Goal: Answer question/provide support: Share knowledge or assist other users

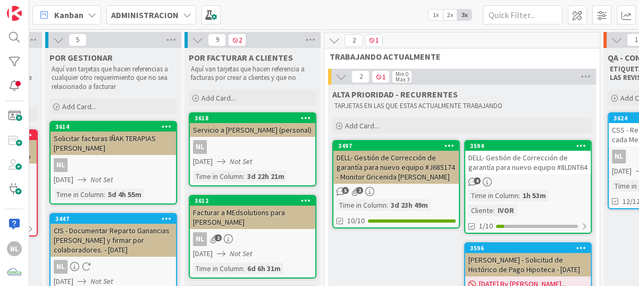
scroll to position [0, 160]
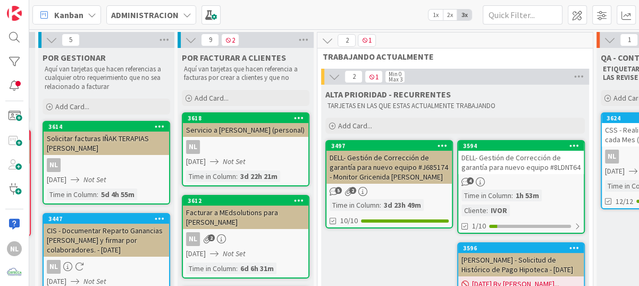
click at [407, 174] on div "DELL- Gestión de Corrección de garantía para nuevo equipo #J685174 - Monitor Gr…" at bounding box center [390, 167] width 126 height 33
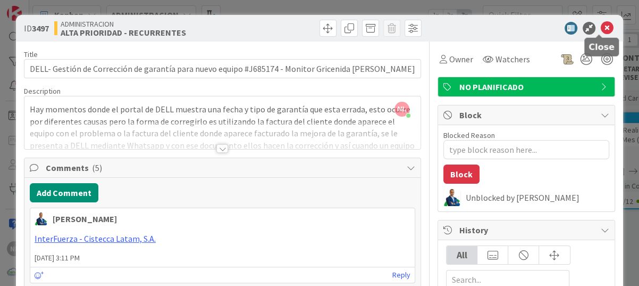
click at [601, 32] on icon at bounding box center [607, 28] width 13 height 13
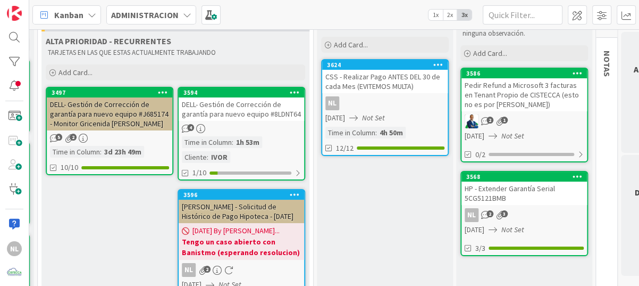
scroll to position [106, 439]
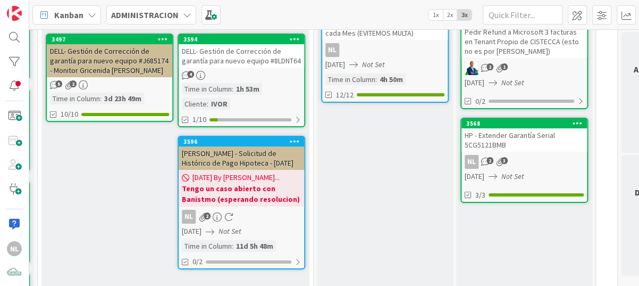
click at [262, 77] on div "4" at bounding box center [242, 75] width 126 height 9
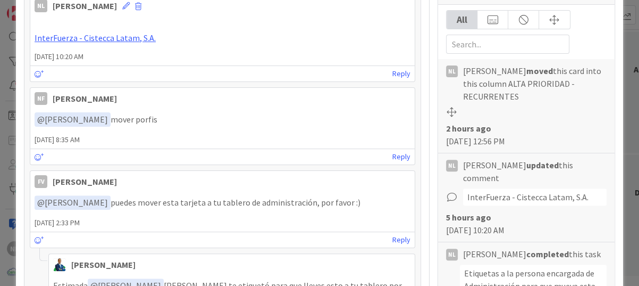
scroll to position [53, 0]
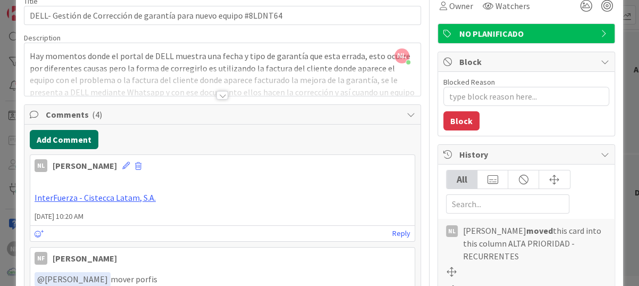
click at [59, 139] on button "Add Comment" at bounding box center [64, 139] width 69 height 19
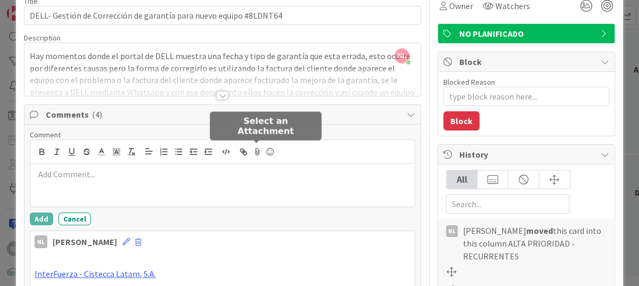
click at [255, 150] on icon at bounding box center [257, 151] width 13 height 15
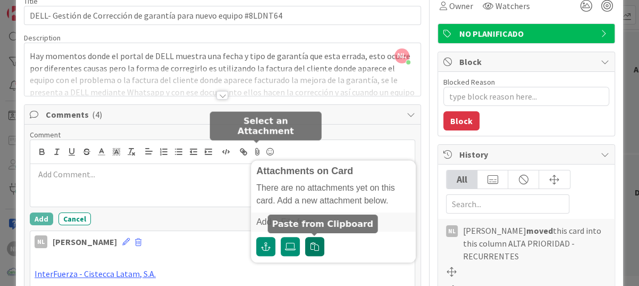
click at [315, 249] on icon "button" at bounding box center [315, 246] width 9 height 9
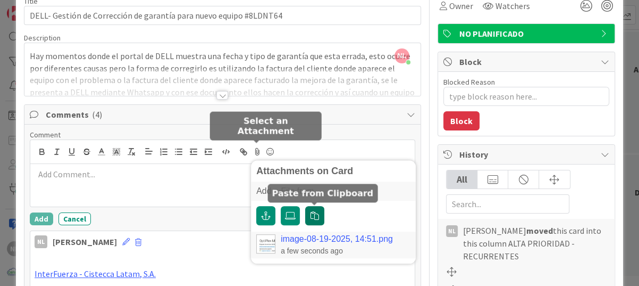
click at [313, 218] on icon "button" at bounding box center [315, 215] width 9 height 9
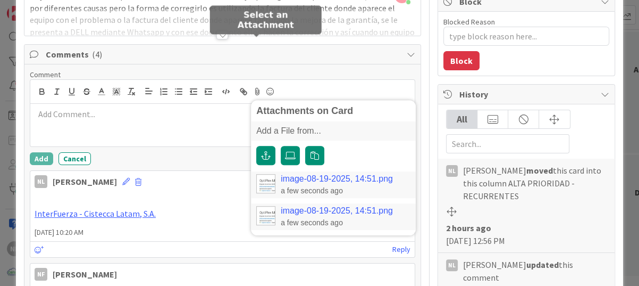
scroll to position [160, 0]
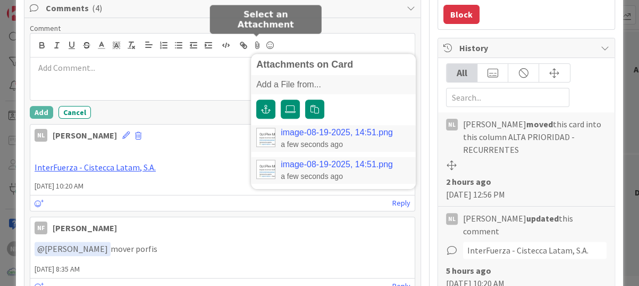
click at [386, 168] on link "image-08-19-2025, 14:51.png" at bounding box center [337, 165] width 112 height 10
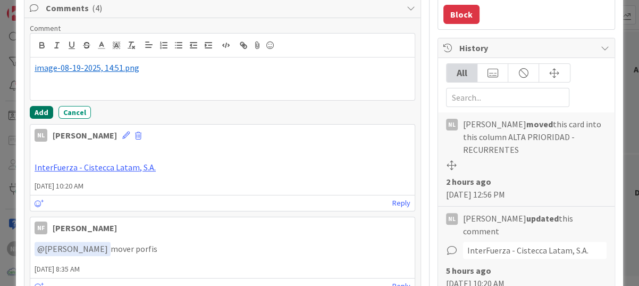
click at [40, 111] on button "Add" at bounding box center [41, 112] width 23 height 13
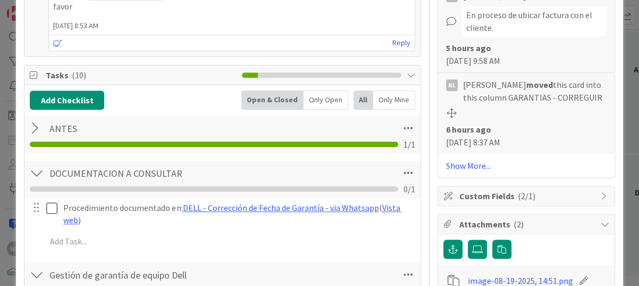
scroll to position [691, 0]
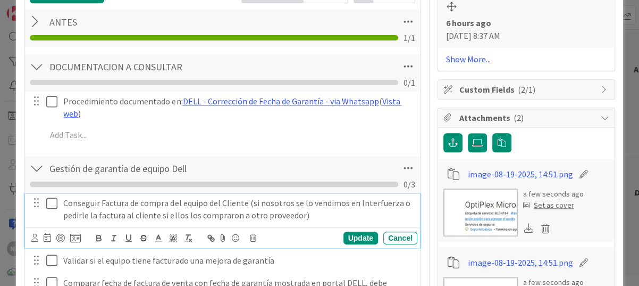
click at [52, 197] on icon at bounding box center [54, 203] width 16 height 13
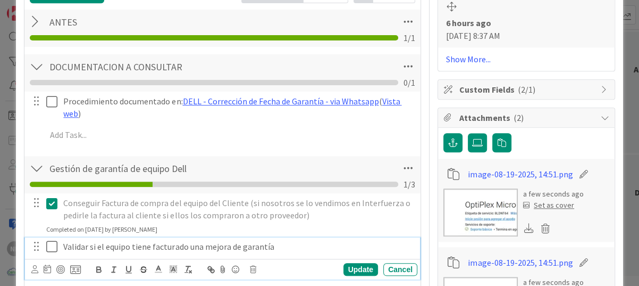
click at [52, 240] on icon at bounding box center [54, 246] width 16 height 13
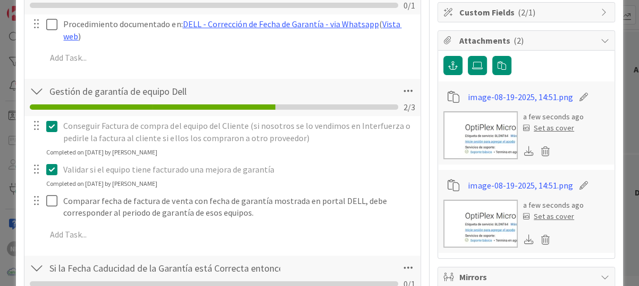
scroll to position [798, 0]
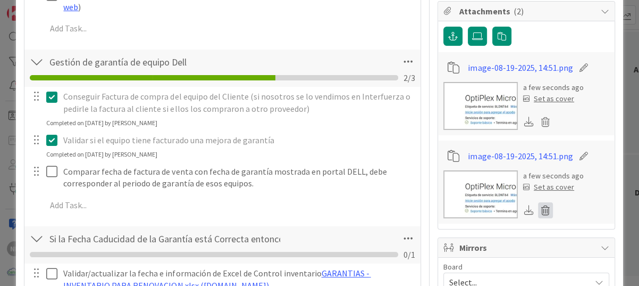
click at [539, 202] on icon at bounding box center [545, 210] width 15 height 16
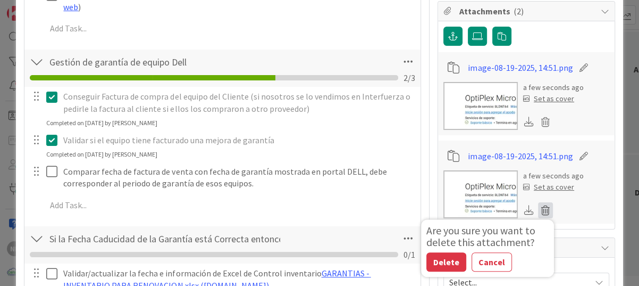
click at [482, 82] on img at bounding box center [481, 106] width 74 height 48
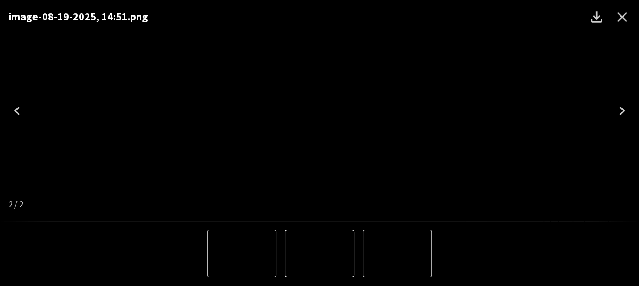
click at [620, 16] on icon "Close" at bounding box center [623, 17] width 10 height 10
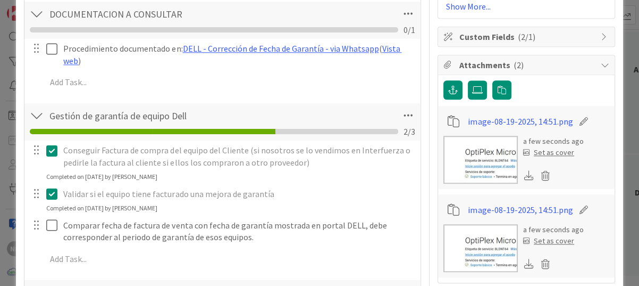
scroll to position [745, 0]
click at [482, 135] on img at bounding box center [481, 159] width 74 height 48
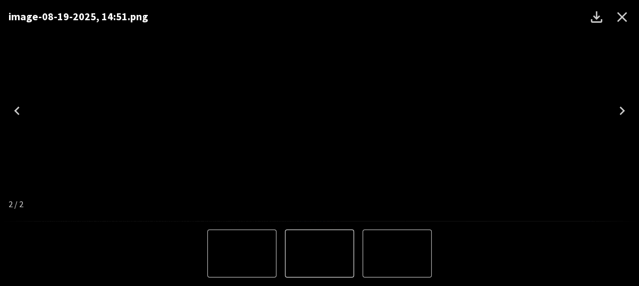
click at [621, 11] on icon "Close" at bounding box center [622, 17] width 17 height 17
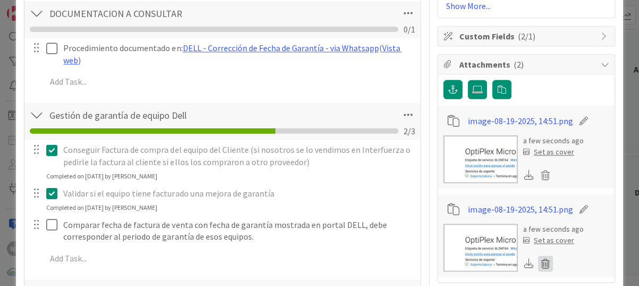
click at [538, 255] on icon at bounding box center [545, 263] width 15 height 16
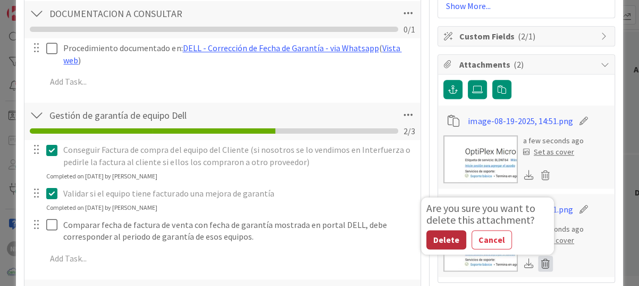
click at [436, 230] on button "Delete" at bounding box center [447, 239] width 40 height 19
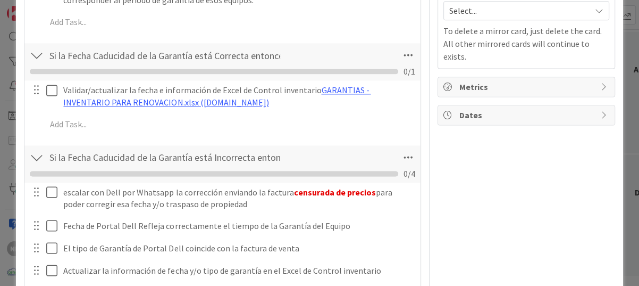
scroll to position [1011, 0]
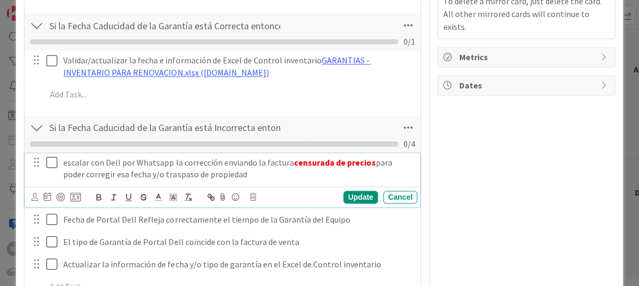
click at [54, 156] on icon at bounding box center [54, 162] width 16 height 13
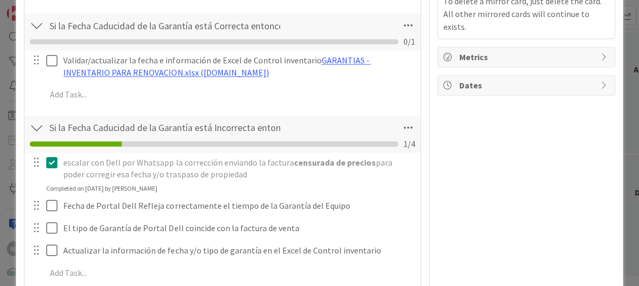
type textarea "x"
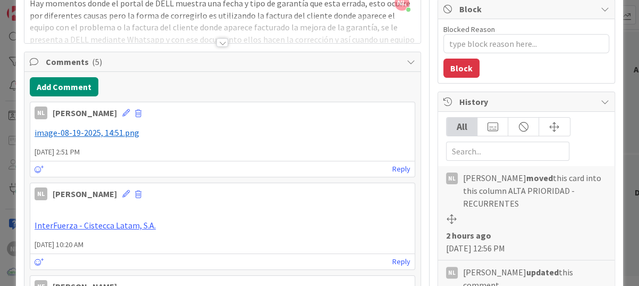
scroll to position [106, 0]
click at [122, 112] on icon at bounding box center [125, 112] width 7 height 7
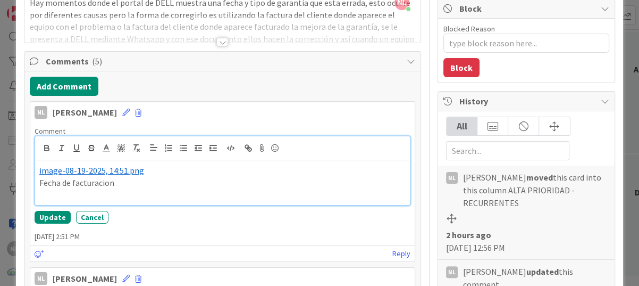
drag, startPoint x: 89, startPoint y: 182, endPoint x: 99, endPoint y: 186, distance: 10.6
click at [211, 180] on p "Fecha de facturación el [DATE] fecha de" at bounding box center [222, 183] width 366 height 12
click at [332, 181] on p "Fecha de facturación el [DATE] fecha de vencimiento de la garantía [DATE]" at bounding box center [222, 183] width 366 height 12
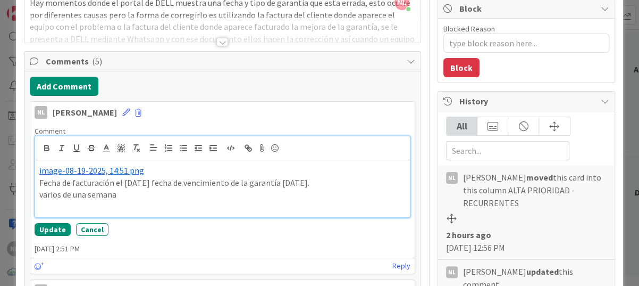
click at [39, 194] on p "varios de una semana" at bounding box center [222, 194] width 366 height 12
drag, startPoint x: 129, startPoint y: 191, endPoint x: 34, endPoint y: 194, distance: 94.7
click at [35, 194] on div "﻿ image-08-19-2025, 14:51.png ﻿ Fecha de facturación el [DATE] fecha de vencimi…" at bounding box center [223, 177] width 376 height 82
drag, startPoint x: 124, startPoint y: 184, endPoint x: 166, endPoint y: 182, distance: 41.5
click at [166, 182] on p "Fecha de facturación el [DATE] fecha de vencimiento de la garantía [DATE]." at bounding box center [222, 183] width 366 height 12
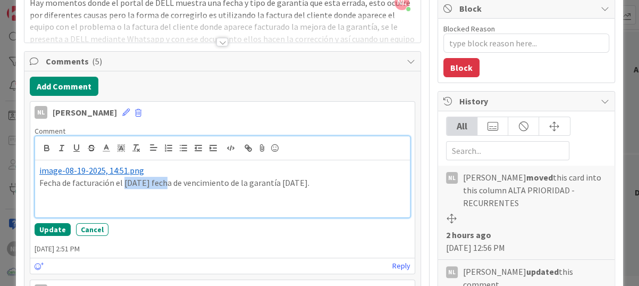
drag, startPoint x: 122, startPoint y: 184, endPoint x: 165, endPoint y: 184, distance: 42.6
click at [165, 184] on p "Fecha de facturación el [DATE] fecha de vencimiento de la garantía [DATE]." at bounding box center [222, 183] width 366 height 12
click at [120, 148] on polyline at bounding box center [122, 148] width 4 height 4
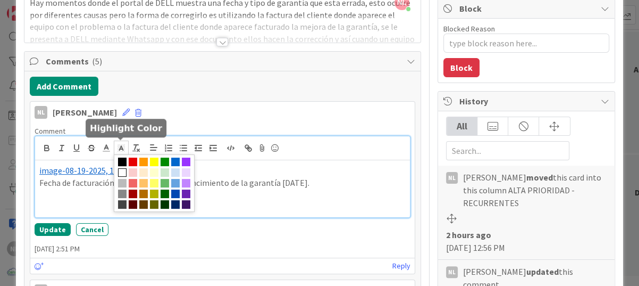
click at [121, 161] on span at bounding box center [122, 161] width 9 height 9
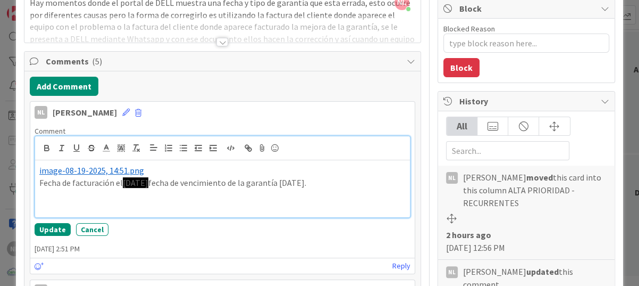
click at [242, 196] on p at bounding box center [222, 194] width 366 height 12
drag, startPoint x: 123, startPoint y: 184, endPoint x: 161, endPoint y: 183, distance: 37.8
click at [148, 183] on span "[DATE]" at bounding box center [136, 182] width 26 height 11
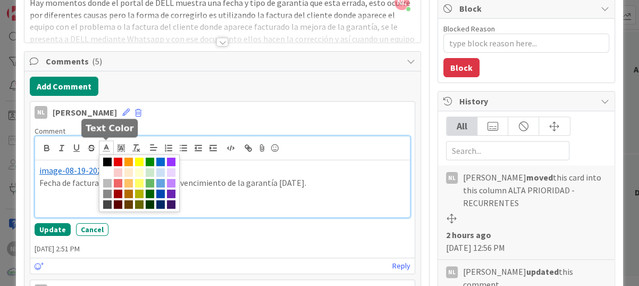
click at [107, 148] on line at bounding box center [106, 148] width 3 height 0
click at [108, 168] on span at bounding box center [107, 172] width 9 height 9
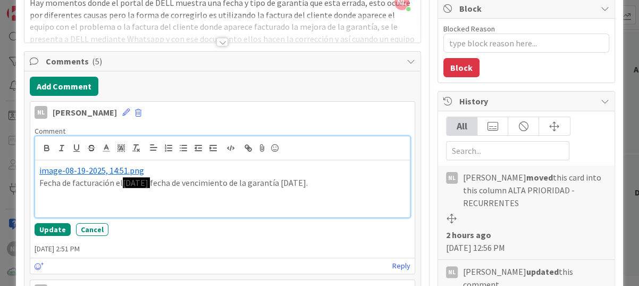
click at [215, 198] on p at bounding box center [222, 194] width 366 height 12
drag, startPoint x: 166, startPoint y: 181, endPoint x: 121, endPoint y: 181, distance: 44.7
click at [121, 181] on p "Fecha de facturación el [DATE] fecha de vencimiento de la garantía [DATE]." at bounding box center [222, 183] width 366 height 12
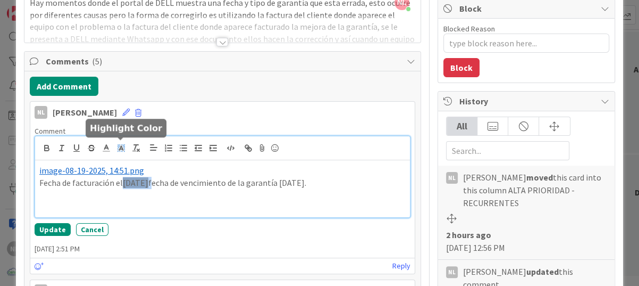
click at [121, 149] on icon at bounding box center [121, 148] width 10 height 10
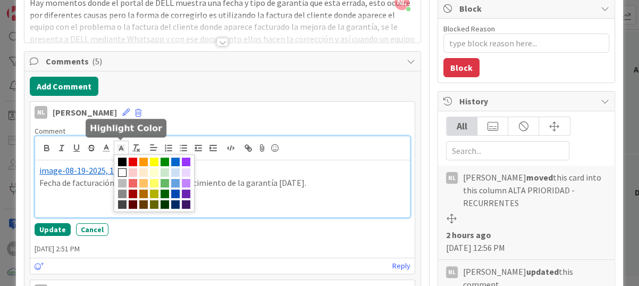
click at [121, 149] on icon at bounding box center [121, 148] width 10 height 10
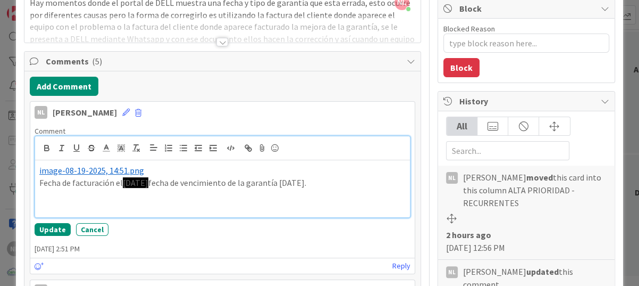
click at [193, 206] on p at bounding box center [222, 207] width 366 height 12
drag, startPoint x: 165, startPoint y: 180, endPoint x: 122, endPoint y: 179, distance: 43.6
click at [122, 179] on p "Fecha de facturación el [DATE] fecha de vencimiento de la garantía [DATE]." at bounding box center [222, 183] width 366 height 12
click at [107, 149] on icon at bounding box center [107, 148] width 10 height 10
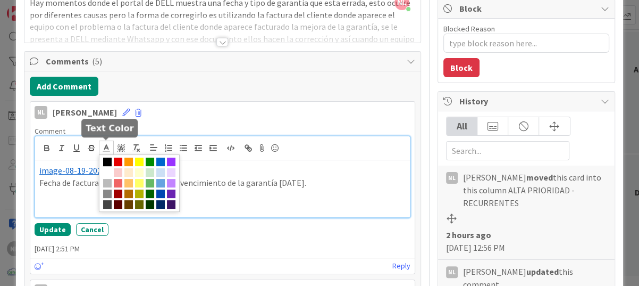
click at [106, 161] on span at bounding box center [107, 161] width 9 height 9
click at [108, 170] on span at bounding box center [107, 172] width 9 height 9
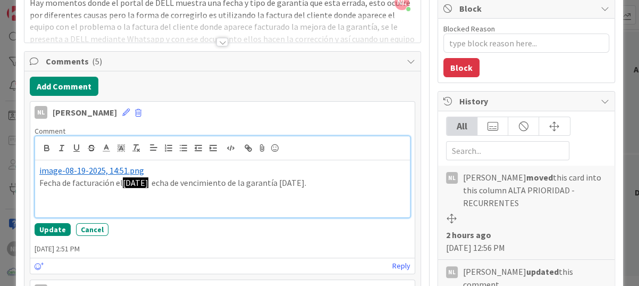
click at [198, 194] on p at bounding box center [222, 194] width 366 height 12
drag, startPoint x: 165, startPoint y: 184, endPoint x: 123, endPoint y: 182, distance: 42.0
click at [123, 182] on p "Fecha de facturación el [DATE] f echa de vencimiento de la garantía [DATE]." at bounding box center [222, 183] width 366 height 12
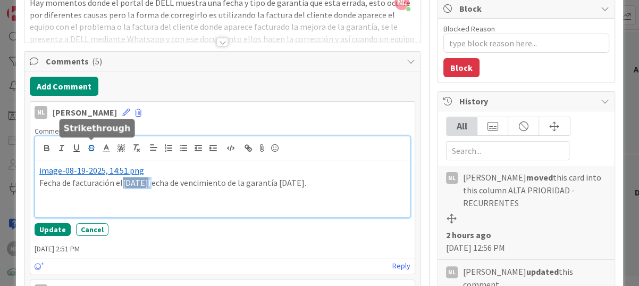
click at [90, 148] on icon "button" at bounding box center [92, 148] width 10 height 10
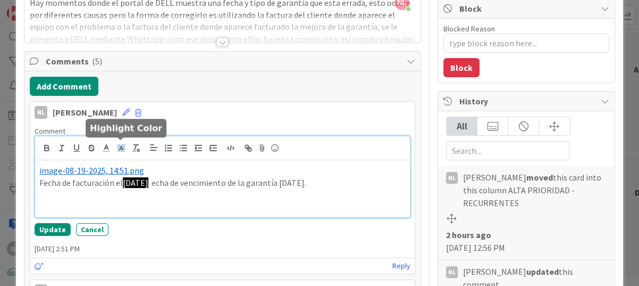
click at [120, 143] on icon at bounding box center [121, 148] width 10 height 10
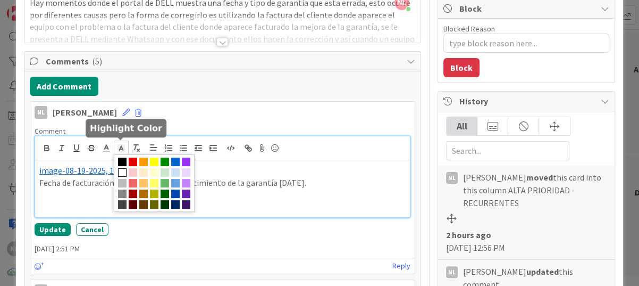
click at [120, 171] on span at bounding box center [122, 172] width 9 height 9
click at [133, 149] on icon "button" at bounding box center [136, 148] width 10 height 10
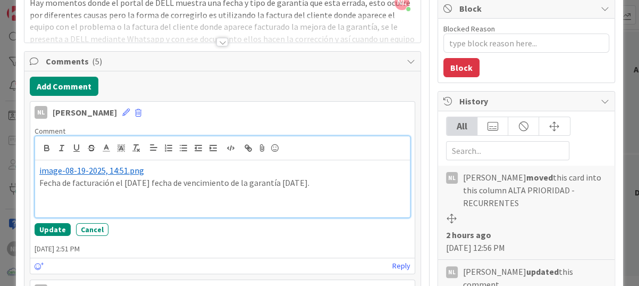
click at [172, 194] on p at bounding box center [222, 194] width 366 height 12
drag, startPoint x: 121, startPoint y: 182, endPoint x: 164, endPoint y: 182, distance: 43.1
click at [164, 182] on p "Fecha de facturación el [DATE] fecha de vencimiento de la garantía [DATE]." at bounding box center [222, 183] width 366 height 12
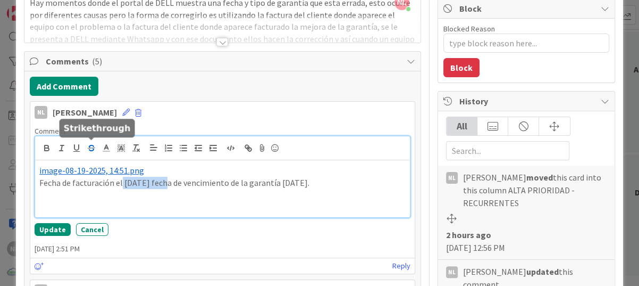
click at [88, 149] on icon "button" at bounding box center [92, 148] width 10 height 10
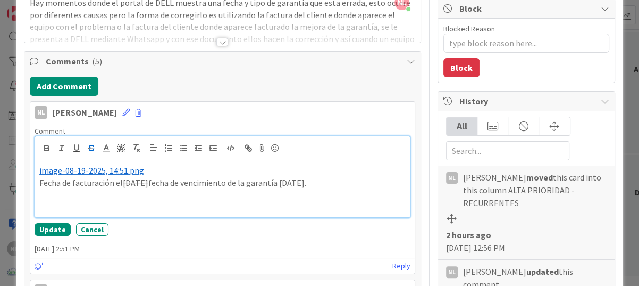
click at [265, 203] on p at bounding box center [222, 207] width 366 height 12
drag, startPoint x: 121, startPoint y: 181, endPoint x: 162, endPoint y: 179, distance: 41.5
click at [148, 179] on s "[DATE]" at bounding box center [136, 182] width 26 height 11
click at [88, 148] on line "button" at bounding box center [91, 148] width 7 height 1
click at [45, 149] on icon "button" at bounding box center [47, 148] width 10 height 10
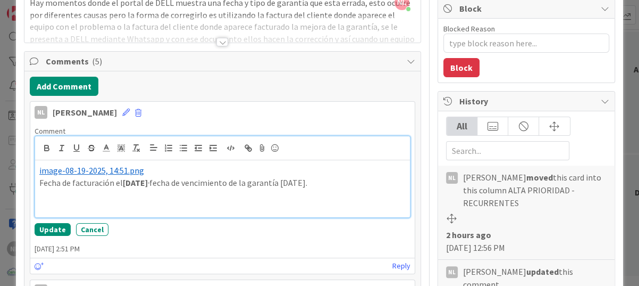
click at [328, 205] on p at bounding box center [222, 207] width 366 height 12
drag, startPoint x: 291, startPoint y: 184, endPoint x: 340, endPoint y: 182, distance: 48.9
click at [340, 182] on p "Fecha de facturación el [DATE] fecha de vencimiento de la garantía [DATE]." at bounding box center [222, 183] width 366 height 12
click at [45, 149] on icon "button" at bounding box center [47, 149] width 4 height 3
click at [356, 182] on p "Fecha de facturación el [DATE] fecha de vencimiento de la garantía [DATE]." at bounding box center [222, 183] width 366 height 12
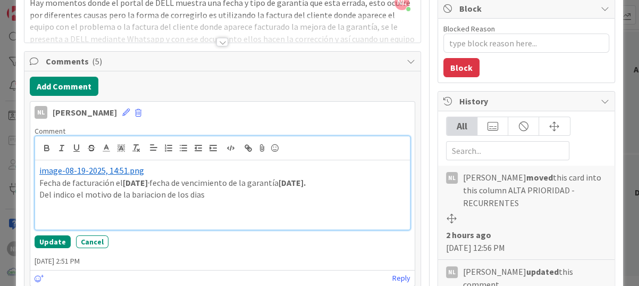
drag, startPoint x: 149, startPoint y: 195, endPoint x: 133, endPoint y: 196, distance: 16.5
click at [133, 196] on p "Del indico el motivo de la bariacion de los dias" at bounding box center [222, 194] width 366 height 12
click at [129, 197] on p "Del indico el motivo de la bariacion de los dias" at bounding box center [222, 194] width 366 height 12
drag, startPoint x: 185, startPoint y: 197, endPoint x: 146, endPoint y: 203, distance: 39.3
click at [167, 211] on div "﻿ image-08-19-2025, 14:51.png ﻿ Fecha de facturación el [DATE] fecha de vencimi…" at bounding box center [222, 194] width 375 height 69
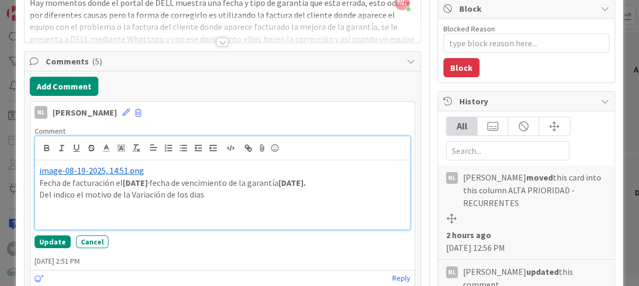
click at [209, 197] on p "Del indico el motivo de la Variación de los dias" at bounding box center [222, 194] width 366 height 12
click at [51, 196] on p "Del indico el motivo de la Variación de los días" at bounding box center [222, 194] width 366 height 12
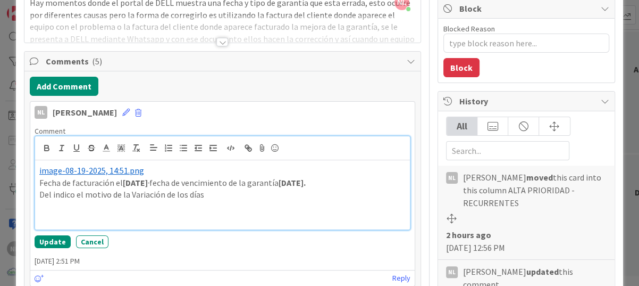
click at [48, 196] on p "Del indico el motivo de la Variación de los días" at bounding box center [222, 194] width 366 height 12
click at [49, 196] on p "Del indico el motivo de la Variación de los días" at bounding box center [222, 194] width 366 height 12
drag, startPoint x: 235, startPoint y: 198, endPoint x: 85, endPoint y: 190, distance: 149.7
click at [98, 190] on p "DeLL indico el motivo de la Variación de los días" at bounding box center [222, 194] width 366 height 12
drag, startPoint x: 51, startPoint y: 190, endPoint x: 48, endPoint y: 195, distance: 5.8
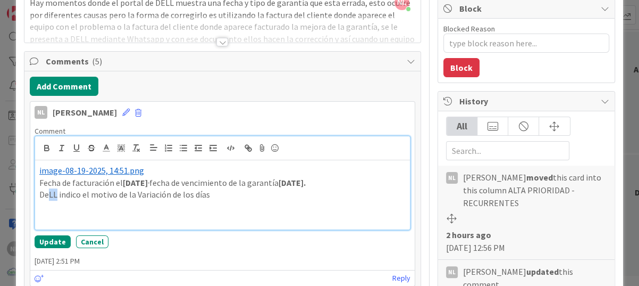
click at [48, 195] on p "DeLL indico el motivo de la Variación de los días" at bounding box center [222, 194] width 366 height 12
click at [140, 203] on p at bounding box center [222, 207] width 366 height 12
drag, startPoint x: 218, startPoint y: 196, endPoint x: 35, endPoint y: 197, distance: 183.0
click at [35, 197] on div "﻿ image-08-19-2025, 14:51.png ﻿ Fecha de facturación el [DATE] fecha de vencimi…" at bounding box center [222, 194] width 375 height 69
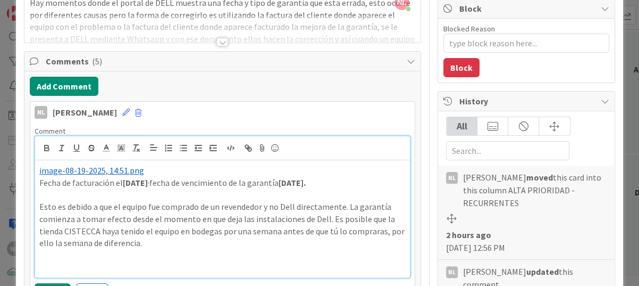
scroll to position [160, 0]
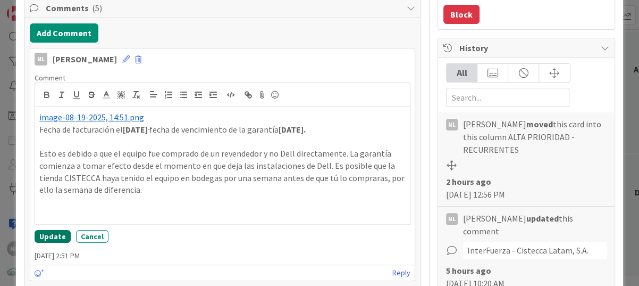
click at [51, 233] on button "Update" at bounding box center [53, 236] width 36 height 13
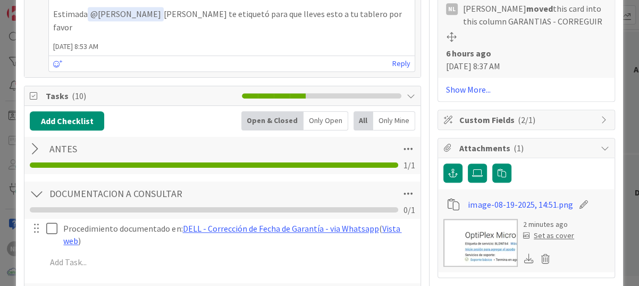
scroll to position [691, 0]
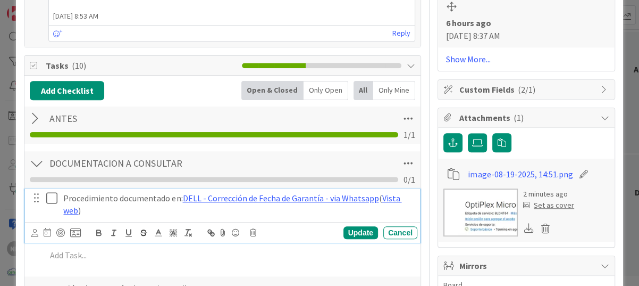
click at [51, 191] on icon at bounding box center [54, 197] width 16 height 13
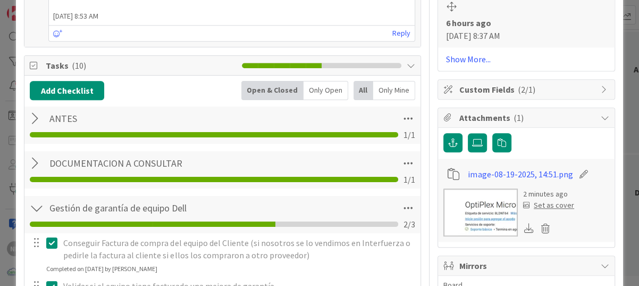
click at [54, 236] on icon at bounding box center [54, 242] width 16 height 13
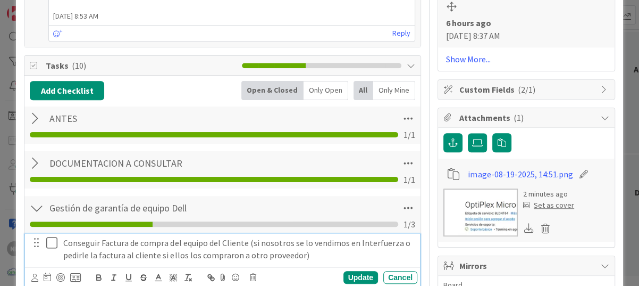
scroll to position [745, 0]
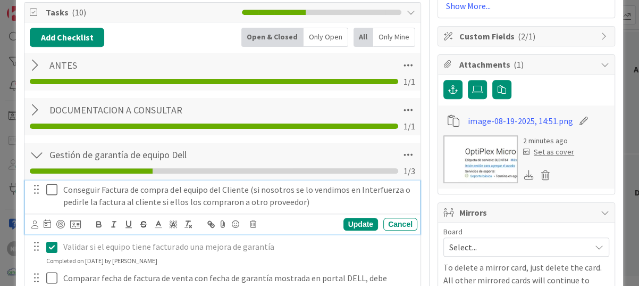
click at [53, 183] on icon at bounding box center [54, 189] width 16 height 13
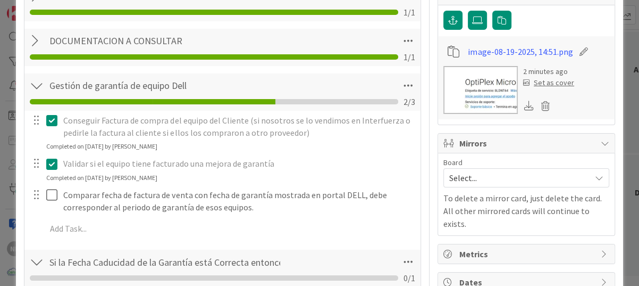
scroll to position [851, 0]
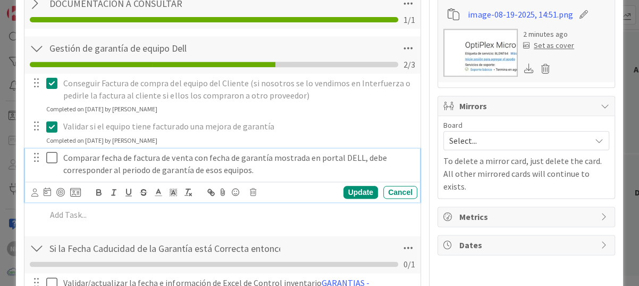
click at [51, 151] on icon at bounding box center [54, 157] width 16 height 13
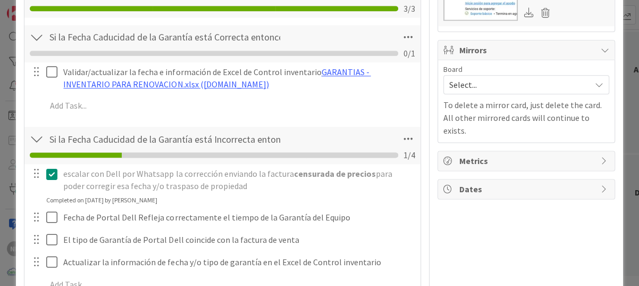
scroll to position [904, 0]
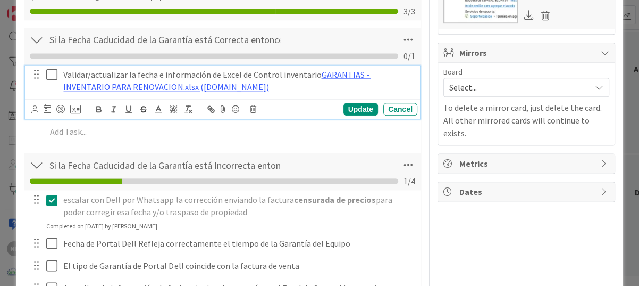
click at [52, 68] on icon at bounding box center [54, 74] width 16 height 13
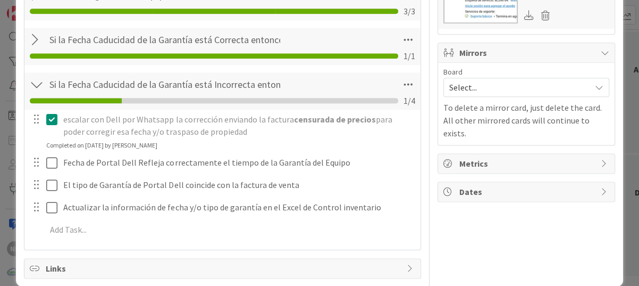
scroll to position [905, 0]
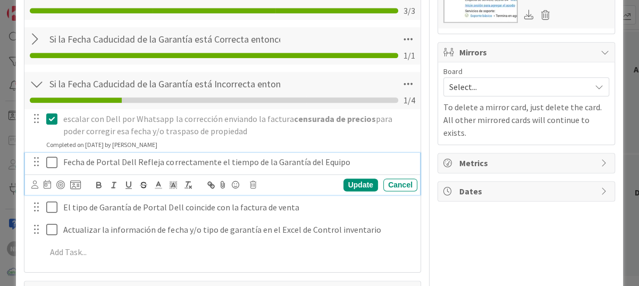
click at [51, 156] on icon at bounding box center [54, 162] width 16 height 13
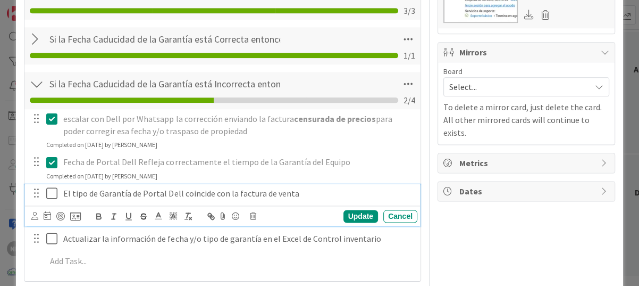
click at [50, 187] on icon at bounding box center [54, 193] width 16 height 13
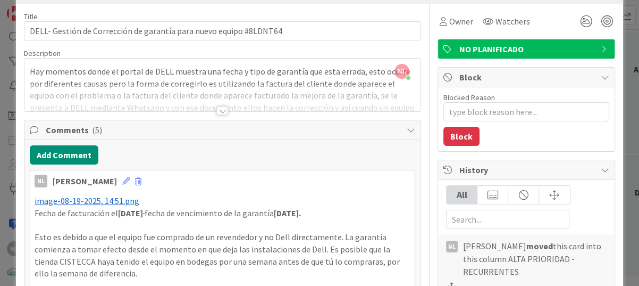
scroll to position [0, 0]
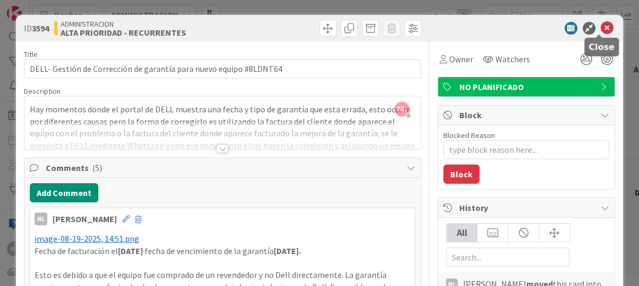
click at [603, 28] on icon at bounding box center [607, 28] width 13 height 13
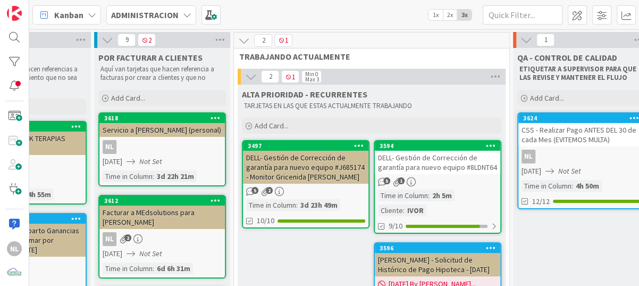
scroll to position [0, 250]
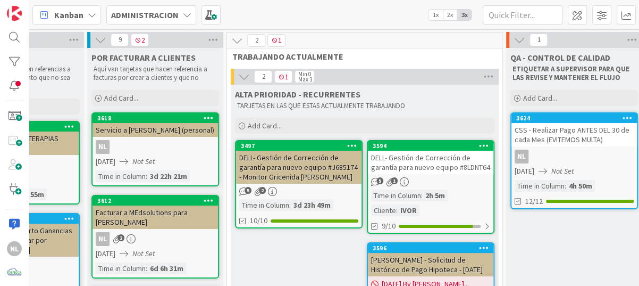
click at [427, 186] on link "3594 DELL- Gestión de Corrección de garantía para nuevo equipo #8LDNT64 5 1 Tim…" at bounding box center [431, 187] width 128 height 94
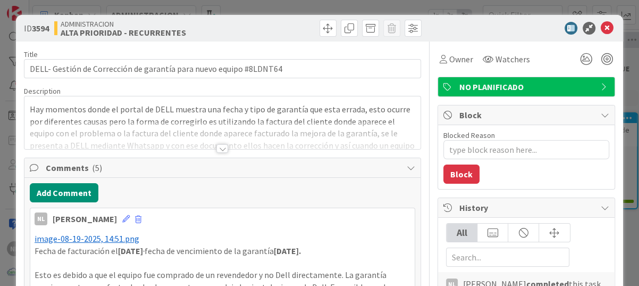
type textarea "x"
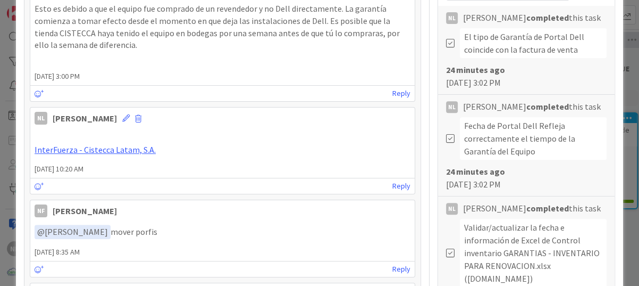
scroll to position [213, 0]
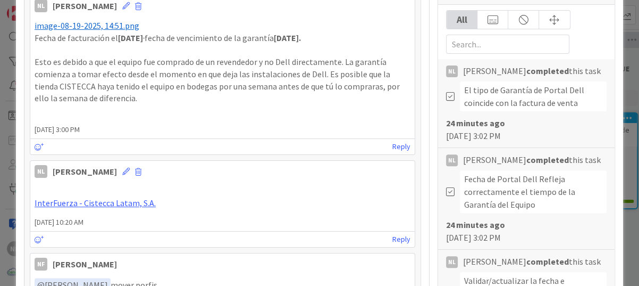
drag, startPoint x: 120, startPoint y: 36, endPoint x: 159, endPoint y: 36, distance: 38.3
click at [143, 36] on strong "[DATE]" at bounding box center [130, 37] width 25 height 11
click at [350, 38] on p "Fecha de facturación el [DATE] fecha de vencimiento de la garantía [DATE]." at bounding box center [223, 38] width 376 height 12
drag, startPoint x: 289, startPoint y: 37, endPoint x: 313, endPoint y: 38, distance: 24.0
click at [301, 38] on strong "[DATE]." at bounding box center [287, 37] width 27 height 11
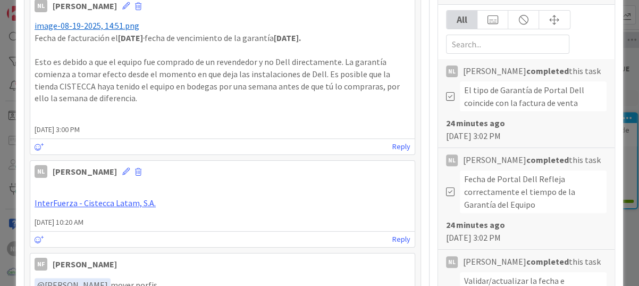
click at [141, 101] on p "Esto es debido a que el equipo fue comprado de un revendedor y no Dell directam…" at bounding box center [223, 80] width 376 height 48
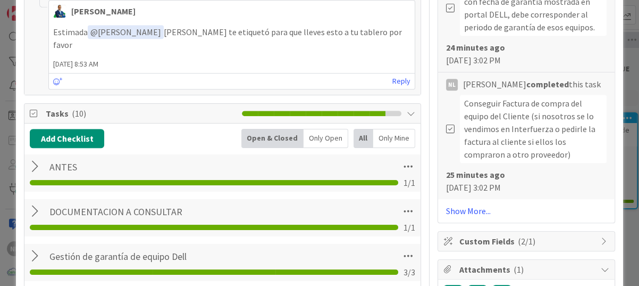
scroll to position [638, 0]
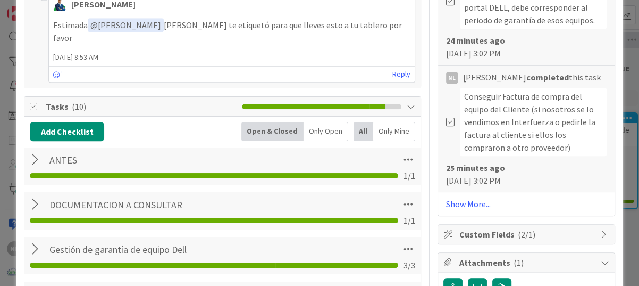
click at [34, 150] on div at bounding box center [37, 159] width 14 height 19
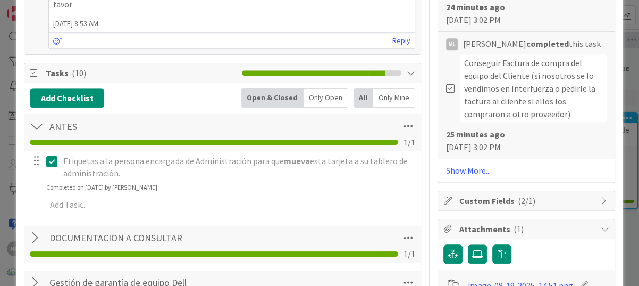
scroll to position [745, 0]
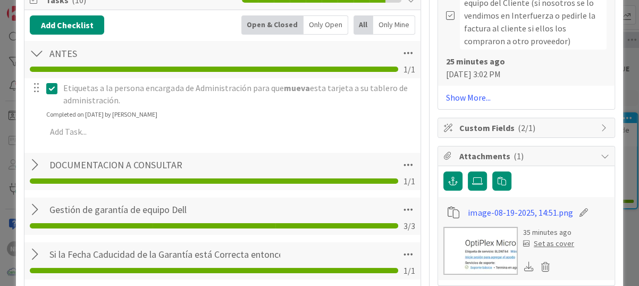
click at [30, 155] on div at bounding box center [37, 164] width 14 height 19
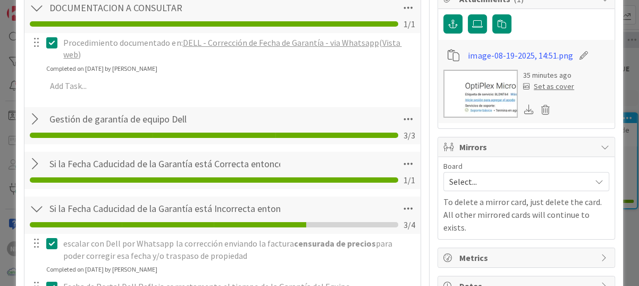
scroll to position [904, 0]
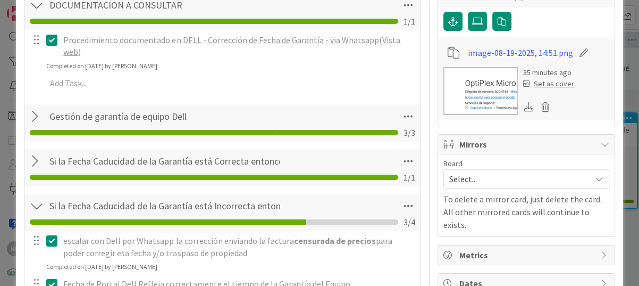
click at [35, 107] on div at bounding box center [37, 116] width 14 height 19
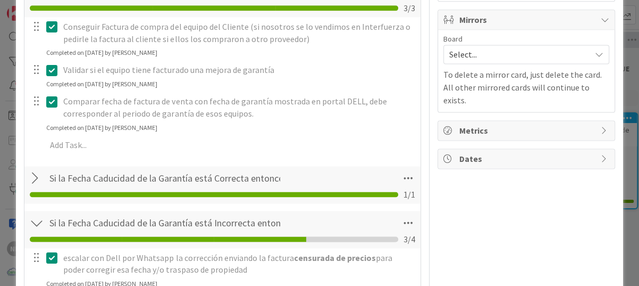
scroll to position [1064, 0]
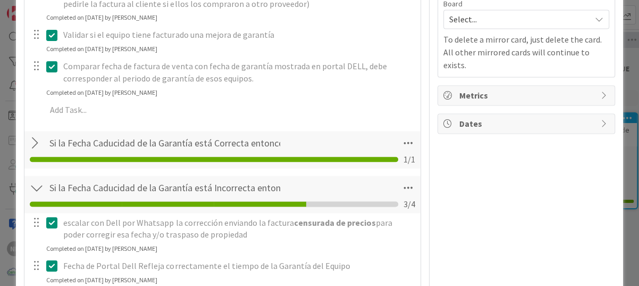
click at [34, 134] on div at bounding box center [37, 143] width 14 height 19
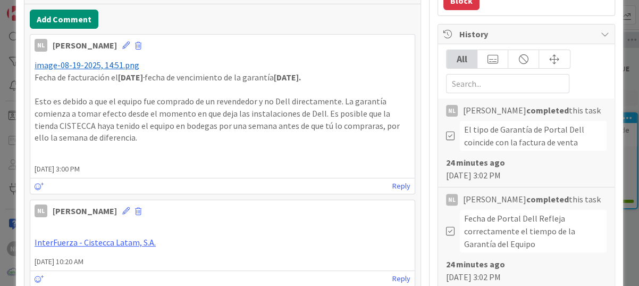
scroll to position [0, 0]
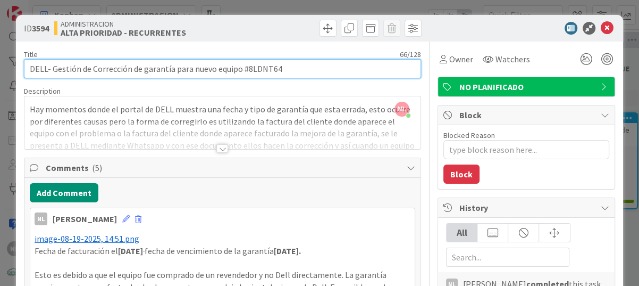
drag, startPoint x: 246, startPoint y: 71, endPoint x: 293, endPoint y: 65, distance: 47.2
click at [293, 65] on input "DELL- Gestión de Corrección de garantía para nuevo equipo #8LDNT64" at bounding box center [222, 68] width 397 height 19
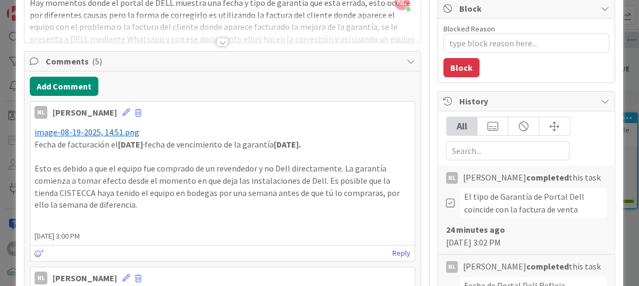
scroll to position [160, 0]
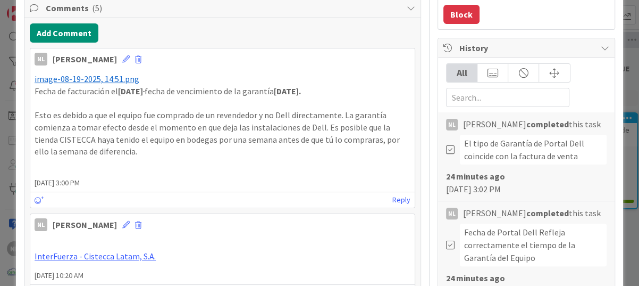
click at [154, 155] on p "Esto es debido a que el equipo fue comprado de un revendedor y no Dell directam…" at bounding box center [223, 133] width 376 height 48
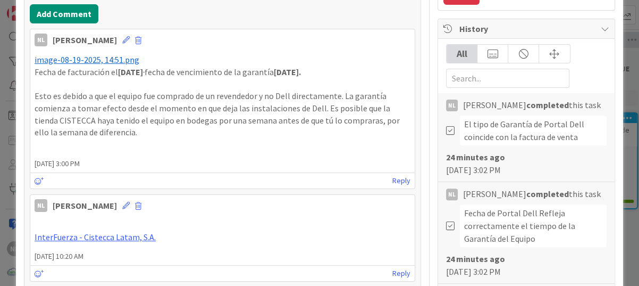
scroll to position [205, 0]
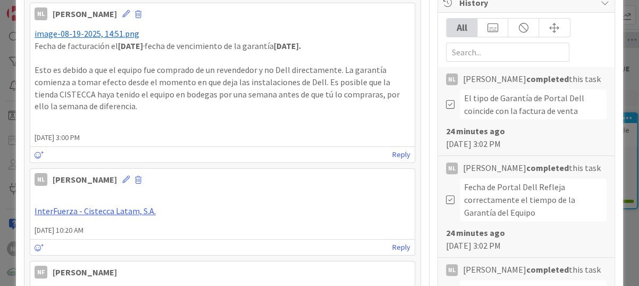
click at [151, 108] on p "Esto es debido a que el equipo fue comprado de un revendedor y no Dell directam…" at bounding box center [223, 88] width 376 height 48
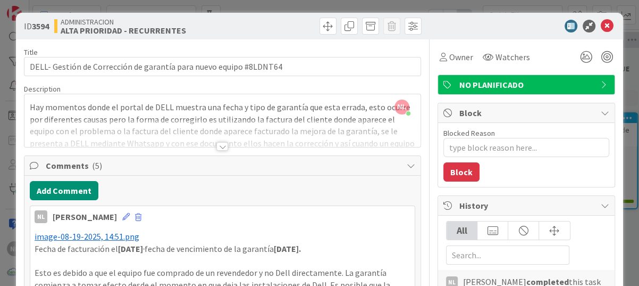
scroll to position [0, 0]
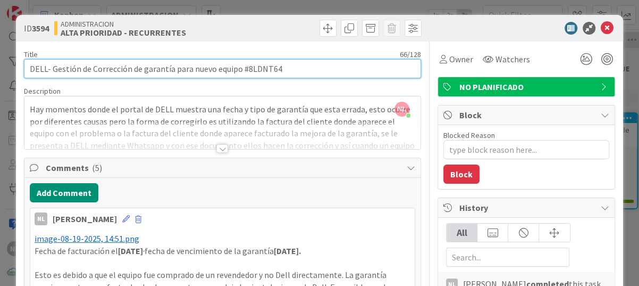
drag, startPoint x: 246, startPoint y: 70, endPoint x: 280, endPoint y: 71, distance: 33.5
click at [280, 71] on input "DELL- Gestión de Corrección de garantía para nuevo equipo #8LDNT64" at bounding box center [222, 68] width 397 height 19
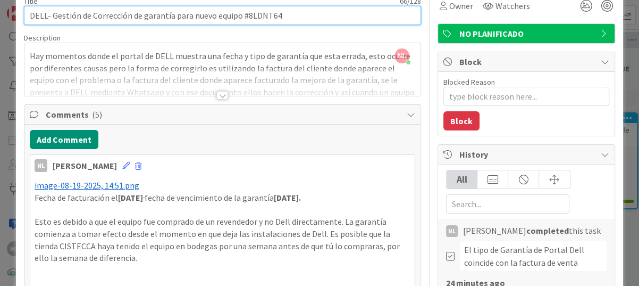
scroll to position [160, 0]
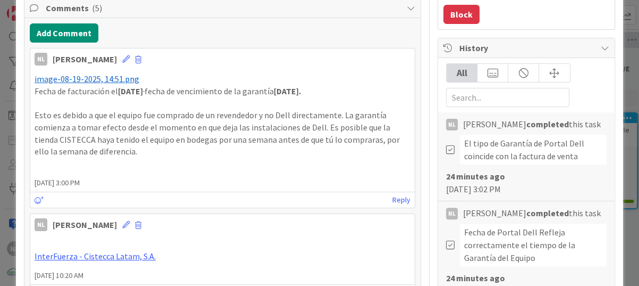
click at [142, 153] on p "Esto es debido a que el equipo fue comprado de un revendedor y no Dell directam…" at bounding box center [223, 133] width 376 height 48
click at [122, 60] on icon at bounding box center [125, 58] width 7 height 7
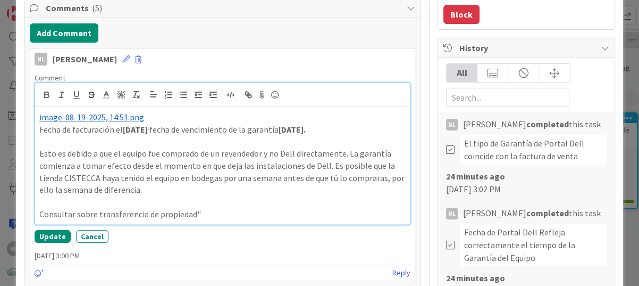
click at [38, 214] on div "﻿ image-08-19-2025, 14:51.png ﻿ Fecha de facturación el [DATE] fecha de vencimi…" at bounding box center [222, 165] width 375 height 117
drag, startPoint x: 78, startPoint y: 216, endPoint x: 98, endPoint y: 214, distance: 20.3
click at [98, 214] on p ""Consultar sobre transferencia de propiedad"" at bounding box center [222, 214] width 366 height 12
click at [77, 215] on p ""Consultar transferencia de propiedad"" at bounding box center [222, 214] width 366 height 12
click at [254, 211] on p ""Consultar si aplica transferencia de propiedad"" at bounding box center [222, 214] width 366 height 12
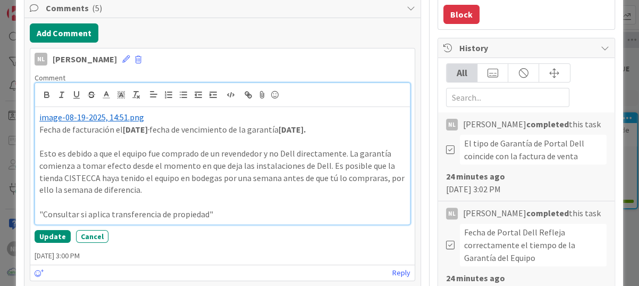
drag, startPoint x: 213, startPoint y: 214, endPoint x: 38, endPoint y: 207, distance: 174.6
click at [38, 207] on div "﻿ image-08-19-2025, 14:51.png ﻿ Fecha de facturación el [DATE] fecha de vencimi…" at bounding box center [222, 165] width 375 height 117
click at [42, 94] on icon "button" at bounding box center [47, 95] width 10 height 10
click at [280, 202] on p at bounding box center [222, 202] width 366 height 12
click at [238, 214] on p ""Consultar si aplica transferencia de propiedad"" at bounding box center [222, 214] width 366 height 12
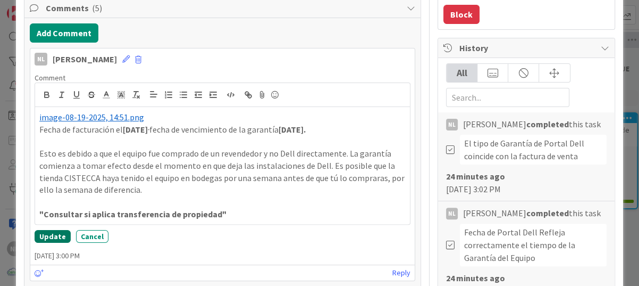
click at [47, 239] on button "Update" at bounding box center [53, 236] width 36 height 13
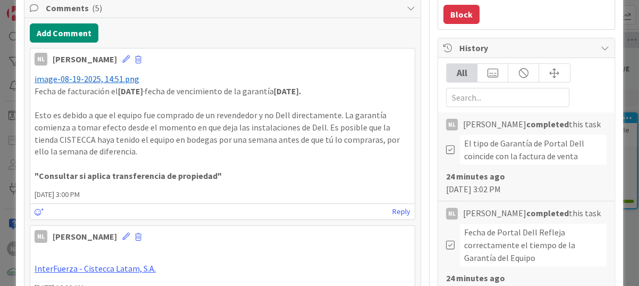
type textarea "x"
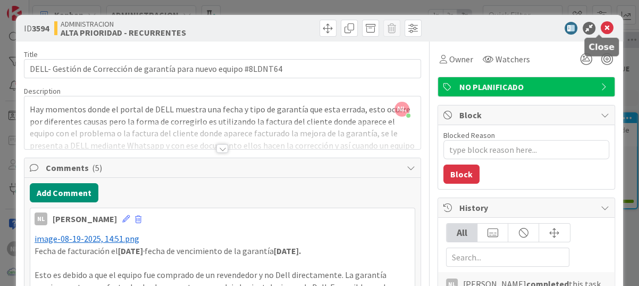
click at [601, 24] on icon at bounding box center [607, 28] width 13 height 13
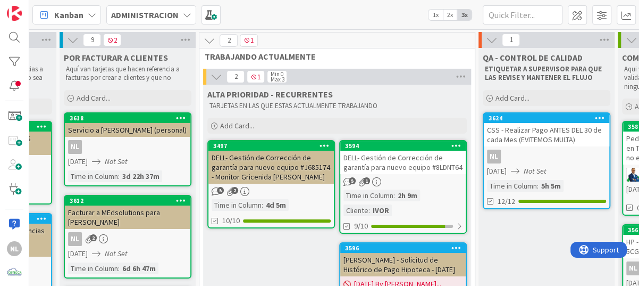
scroll to position [0, 282]
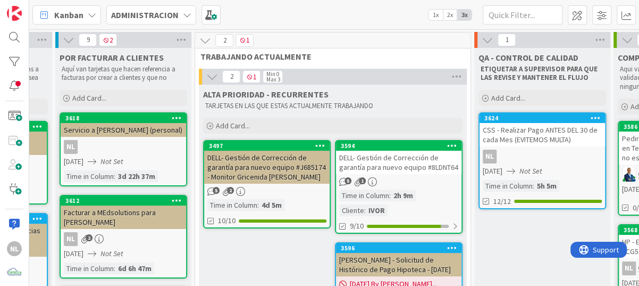
click at [271, 184] on link "3497 DELL- Gestión de Corrección de garantía para nuevo equipo #J685174 - Monit…" at bounding box center [267, 184] width 128 height 88
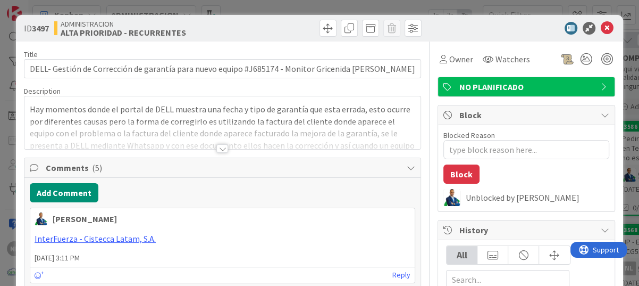
type textarea "x"
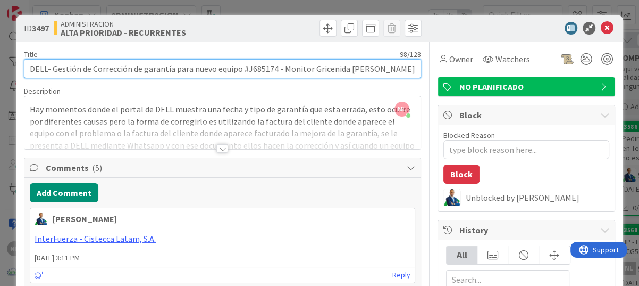
drag, startPoint x: 247, startPoint y: 69, endPoint x: 268, endPoint y: 68, distance: 20.8
click at [268, 68] on input "DELL- Gestión de Corrección de garantía para nuevo equipo #J685174 - Monitor Gr…" at bounding box center [222, 68] width 397 height 19
drag, startPoint x: 247, startPoint y: 71, endPoint x: 277, endPoint y: 70, distance: 30.3
click at [277, 70] on input "DELL- Gestión de Corrección de garantía para nuevo equipo #J685174 - Monitor Gr…" at bounding box center [222, 68] width 397 height 19
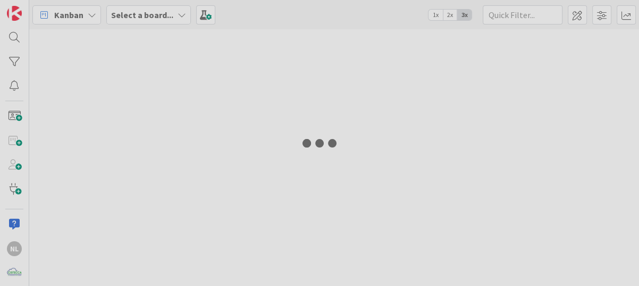
click at [229, 82] on div at bounding box center [319, 143] width 639 height 286
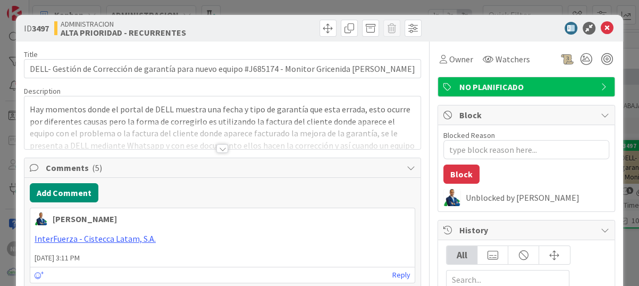
type textarea "x"
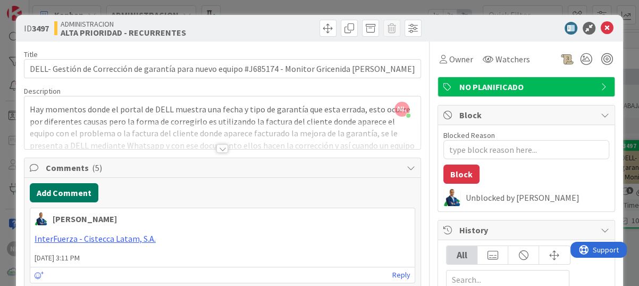
click at [77, 196] on button "Add Comment" at bounding box center [64, 192] width 69 height 19
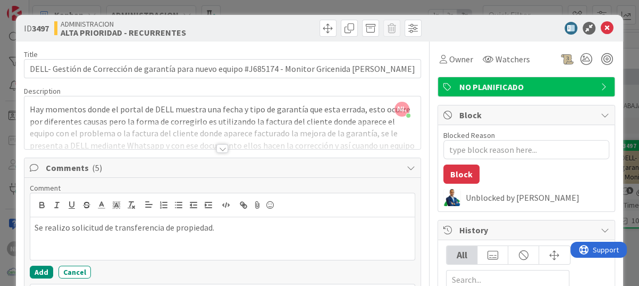
scroll to position [53, 0]
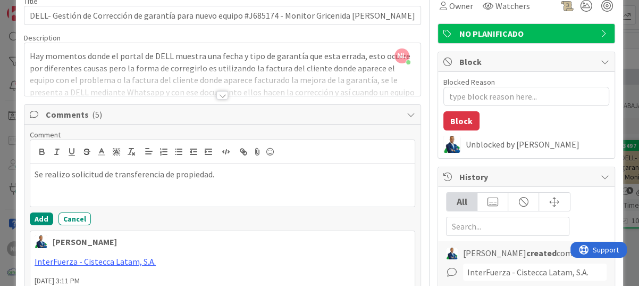
click at [65, 175] on p "Se realizo solicitud de transferencia de propiedad." at bounding box center [223, 174] width 376 height 12
click at [32, 216] on button "Add" at bounding box center [41, 218] width 23 height 13
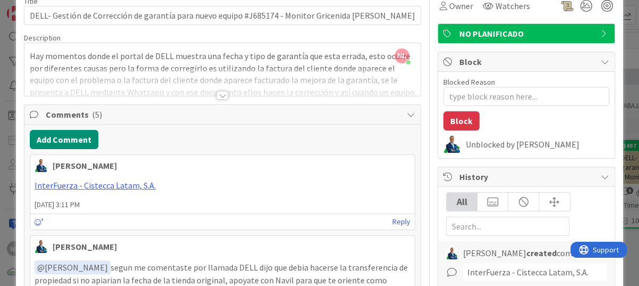
type textarea "x"
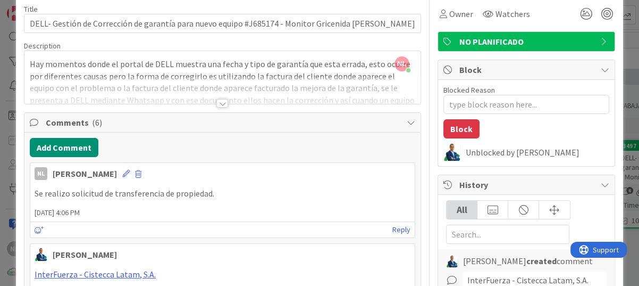
scroll to position [0, 0]
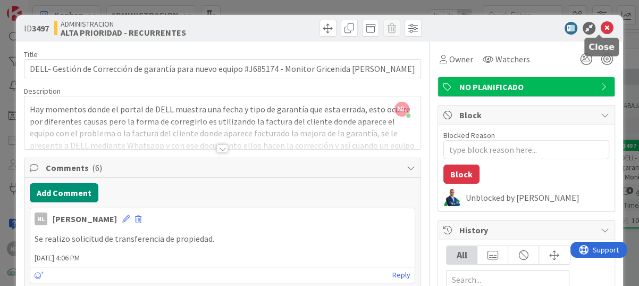
click at [601, 27] on icon at bounding box center [607, 28] width 13 height 13
